Goal: Transaction & Acquisition: Purchase product/service

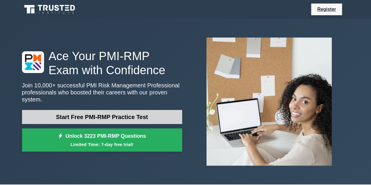
click at [94, 112] on link "Start Free PMI-RMP Practice Test" at bounding box center [102, 117] width 160 height 14
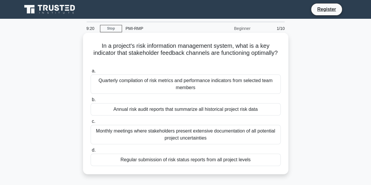
click at [161, 82] on div "Quarterly compilation of risk metrics and performance indicators from selected …" at bounding box center [186, 83] width 190 height 19
click at [91, 73] on input "a. Quarterly compilation of risk metrics and performance indicators from select…" at bounding box center [91, 71] width 0 height 4
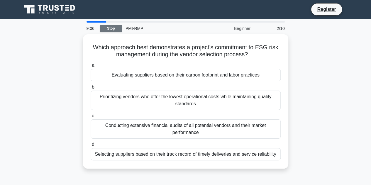
click at [114, 30] on link "Stop" at bounding box center [111, 28] width 22 height 7
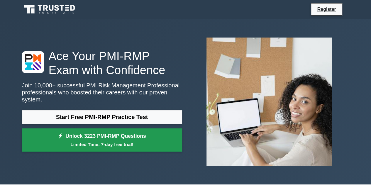
click at [104, 135] on link "Unlock 3223 PMI-RMP Questions Limited Time: 7-day free trial!" at bounding box center [102, 139] width 160 height 23
